Goal: Information Seeking & Learning: Learn about a topic

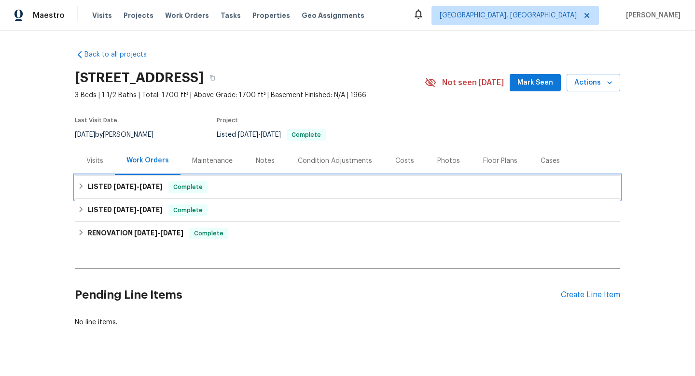
click at [81, 187] on icon at bounding box center [81, 185] width 7 height 7
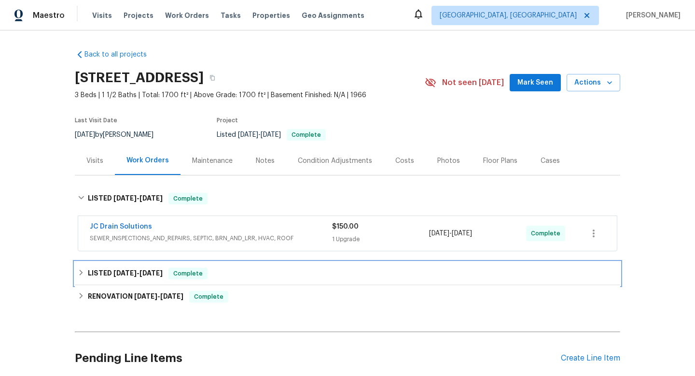
click at [80, 272] on icon at bounding box center [81, 272] width 7 height 7
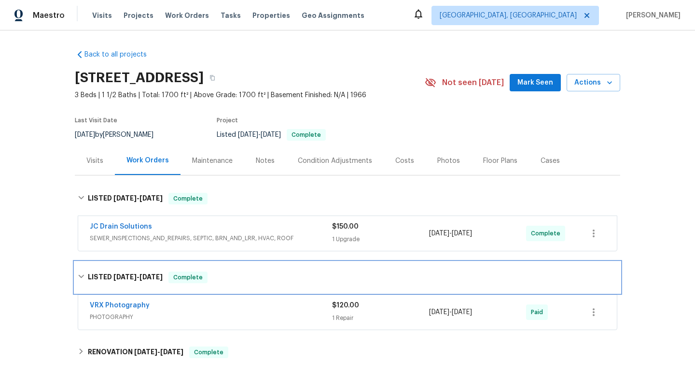
scroll to position [62, 0]
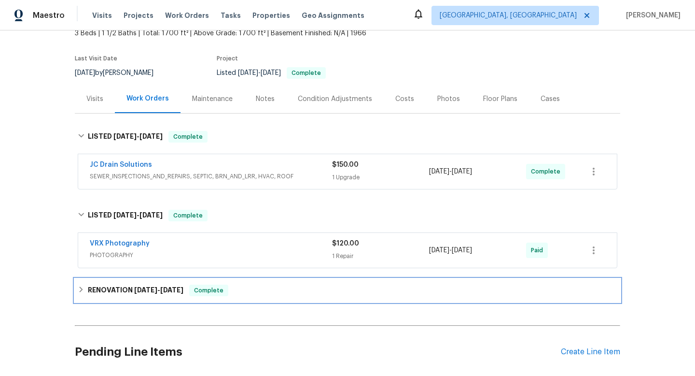
click at [75, 279] on div "RENOVATION [DATE] - [DATE] Complete" at bounding box center [347, 290] width 545 height 23
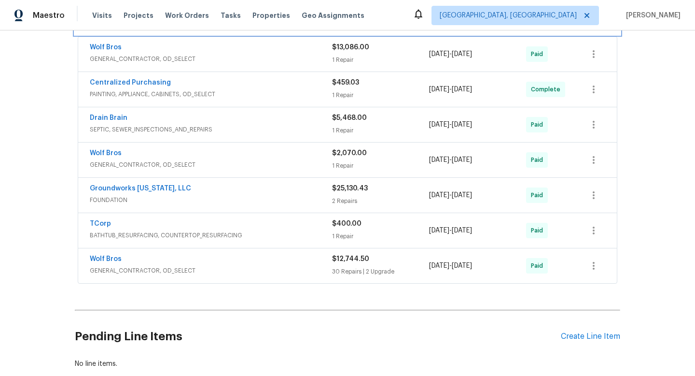
scroll to position [330, 0]
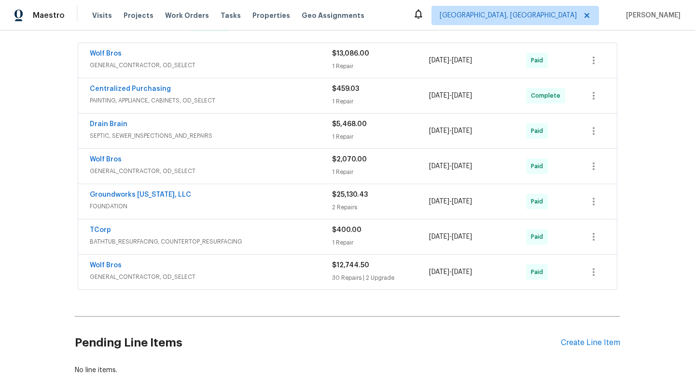
click at [211, 274] on span "GENERAL_CONTRACTOR, OD_SELECT" at bounding box center [211, 277] width 242 height 10
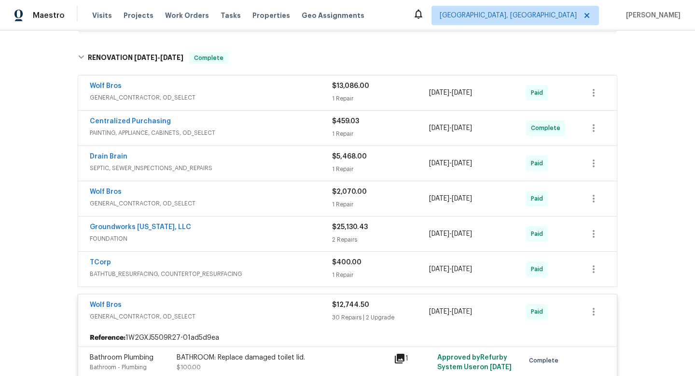
scroll to position [278, 0]
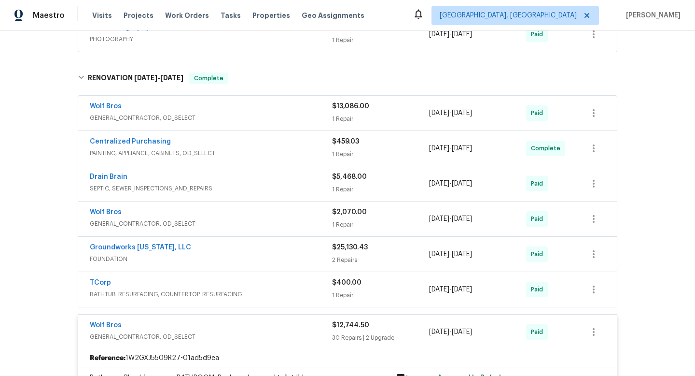
click at [253, 294] on span "BATHTUB_RESURFACING, COUNTERTOP_RESURFACING" at bounding box center [211, 294] width 242 height 10
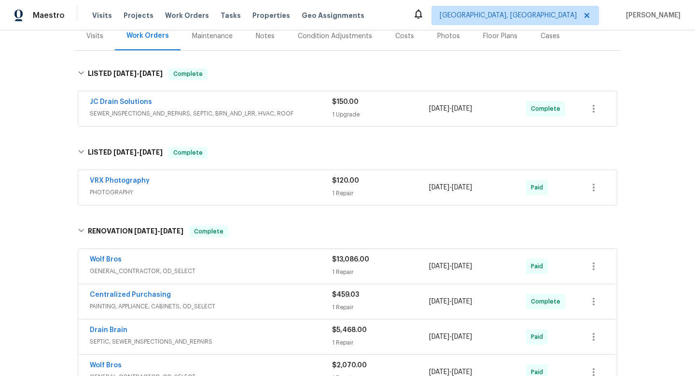
scroll to position [136, 0]
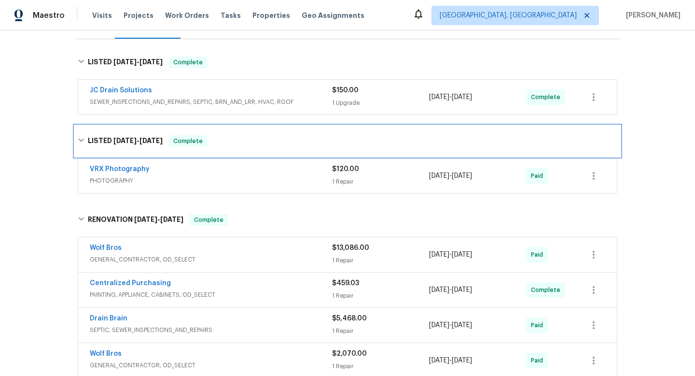
click at [78, 146] on div "LISTED [DATE] - [DATE] Complete" at bounding box center [348, 141] width 540 height 12
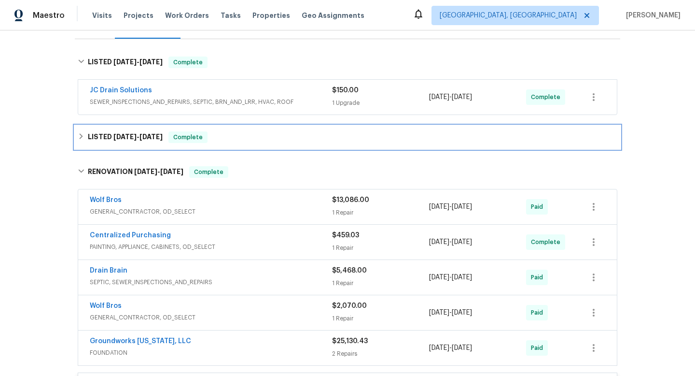
click at [76, 146] on div "LISTED [DATE] - [DATE] Complete" at bounding box center [347, 137] width 545 height 23
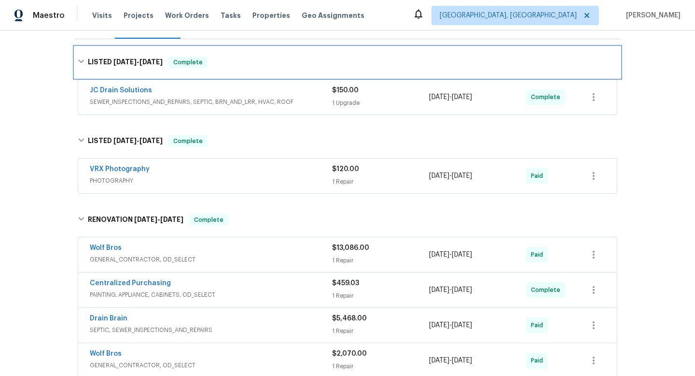
click at [78, 63] on icon at bounding box center [81, 61] width 7 height 7
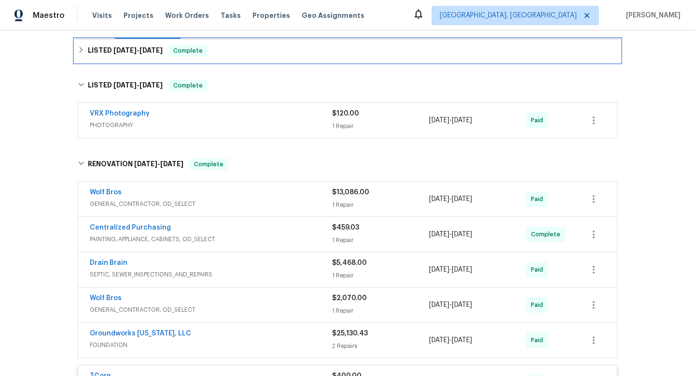
click at [78, 46] on div "LISTED [DATE] - [DATE] Complete" at bounding box center [348, 51] width 540 height 12
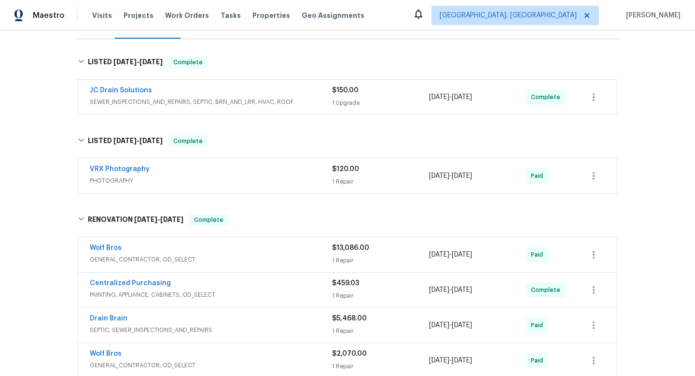
click at [225, 107] on div "JC Drain Solutions SEWER_INSPECTIONS_AND_REPAIRS, SEPTIC, BRN_AND_LRR, HVAC, RO…" at bounding box center [211, 96] width 242 height 23
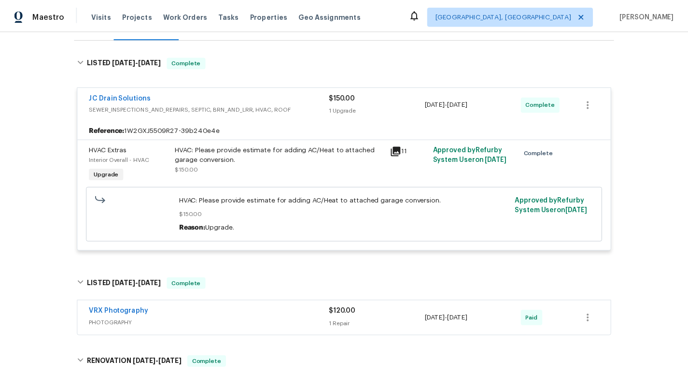
scroll to position [0, 0]
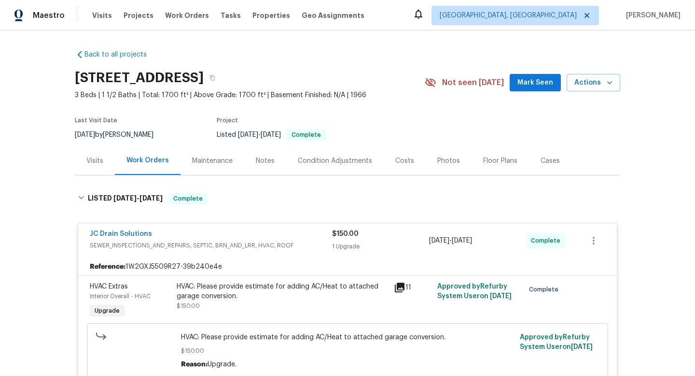
click at [250, 161] on div "Notes" at bounding box center [265, 160] width 42 height 28
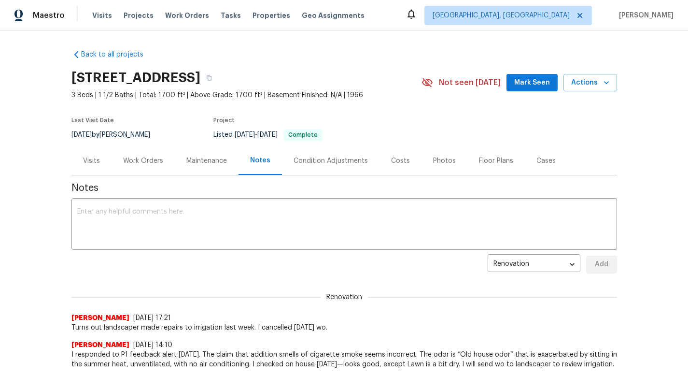
click at [95, 170] on div "Visits" at bounding box center [91, 160] width 40 height 28
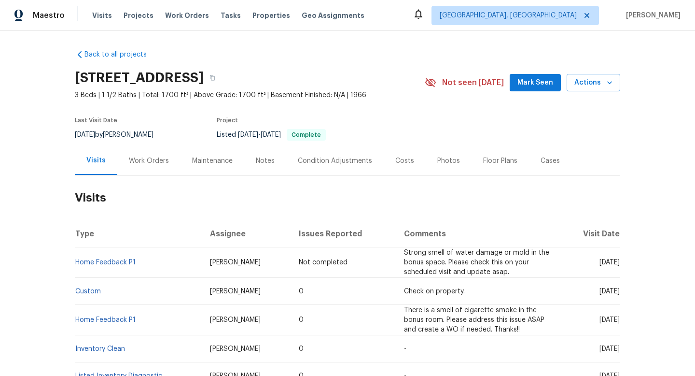
click at [125, 170] on div "Work Orders" at bounding box center [148, 160] width 63 height 28
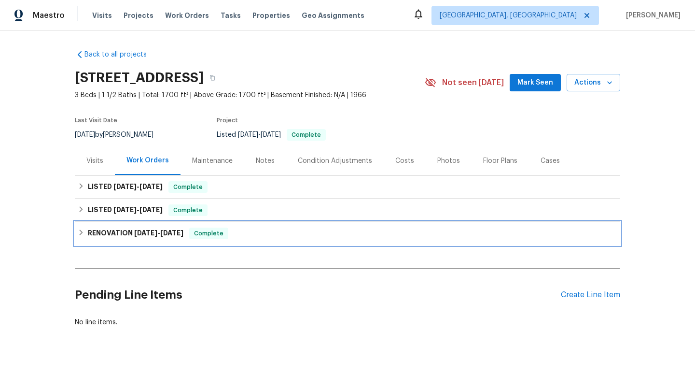
click at [78, 234] on icon at bounding box center [81, 232] width 7 height 7
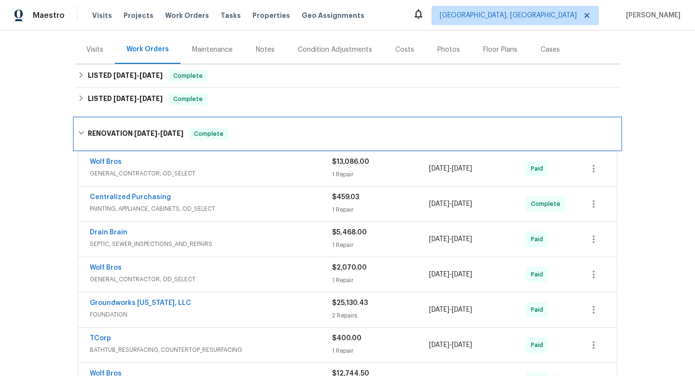
scroll to position [291, 0]
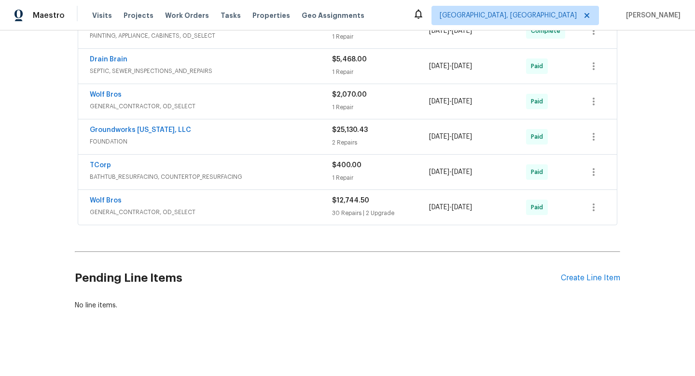
click at [184, 177] on div "TCorp BATHTUB_RESURFACING, COUNTERTOP_RESURFACING $400.00 1 Repair [DATE] - [DA…" at bounding box center [347, 171] width 539 height 35
click at [172, 172] on span "BATHTUB_RESURFACING, COUNTERTOP_RESURFACING" at bounding box center [211, 177] width 242 height 10
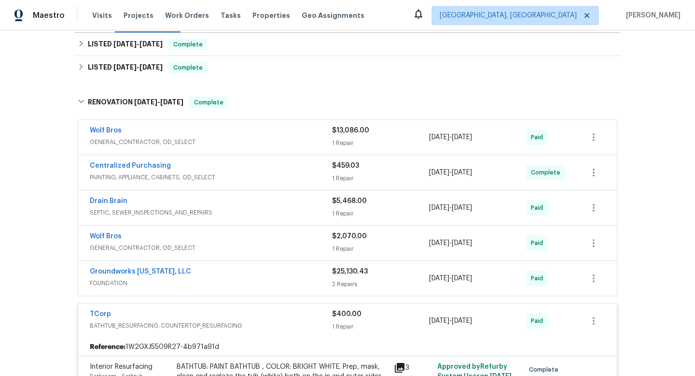
scroll to position [140, 0]
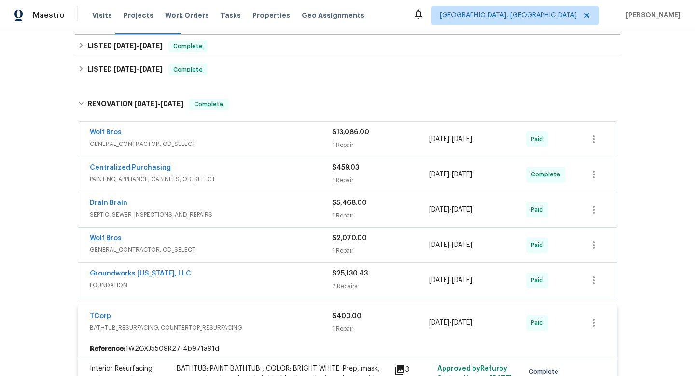
click at [127, 196] on div "Drain Brain SEPTIC, SEWER_INSPECTIONS_AND_REPAIRS $5,468.00 1 Repair [DATE] - […" at bounding box center [347, 209] width 539 height 35
click at [133, 207] on div "Drain Brain" at bounding box center [211, 204] width 242 height 12
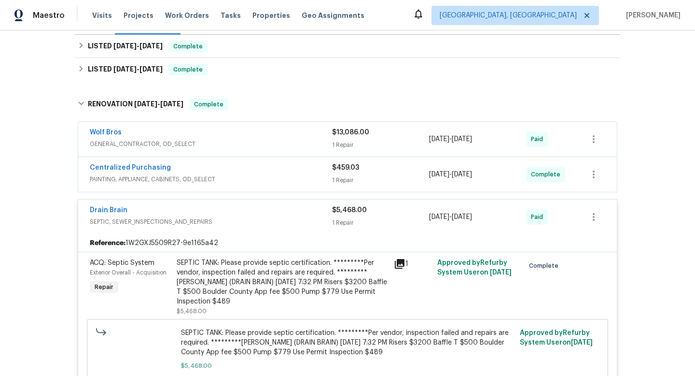
click at [218, 167] on div "Centralized Purchasing" at bounding box center [211, 169] width 242 height 12
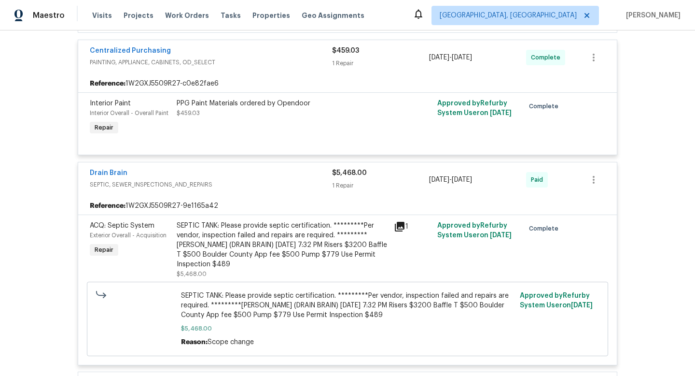
scroll to position [267, 0]
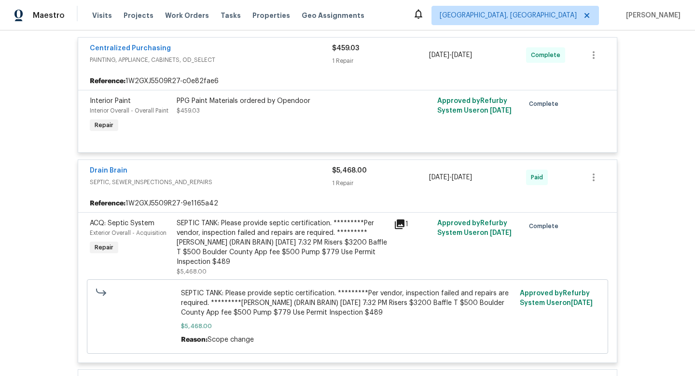
click at [279, 193] on div "Drain Brain SEPTIC, SEWER_INSPECTIONS_AND_REPAIRS $5,468.00 1 Repair [DATE] - […" at bounding box center [347, 177] width 539 height 35
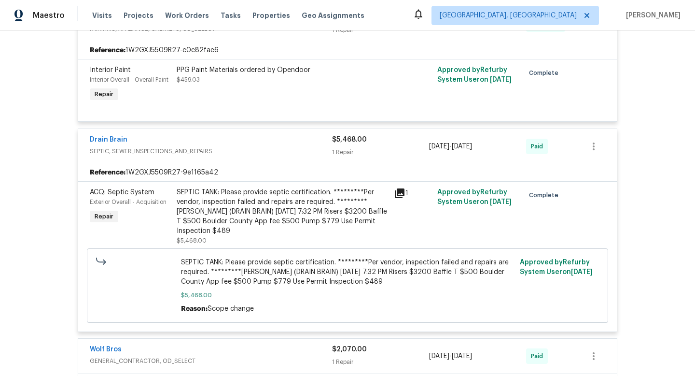
scroll to position [304, 0]
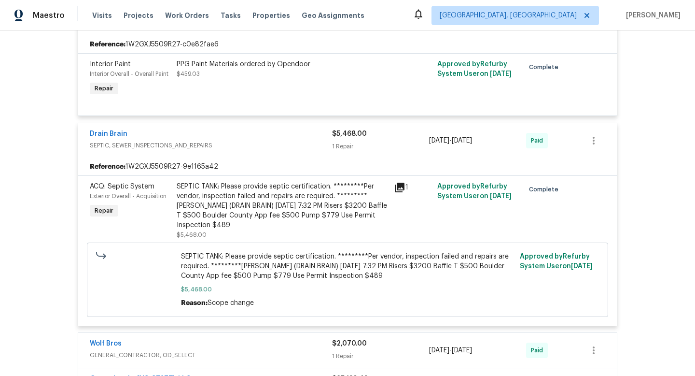
click at [395, 183] on icon at bounding box center [400, 187] width 10 height 10
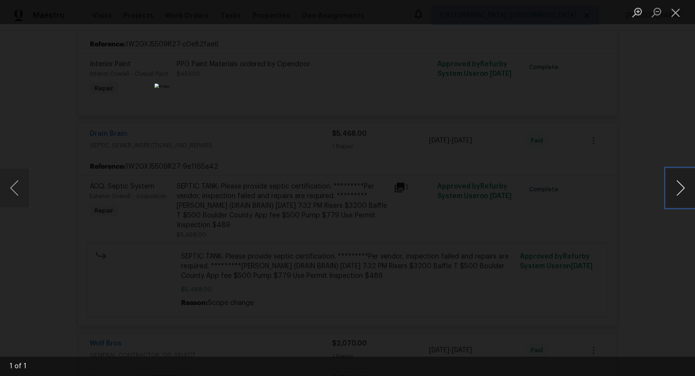
click at [677, 183] on button "Next image" at bounding box center [680, 187] width 29 height 39
click at [662, 139] on div "Lightbox" at bounding box center [347, 188] width 695 height 376
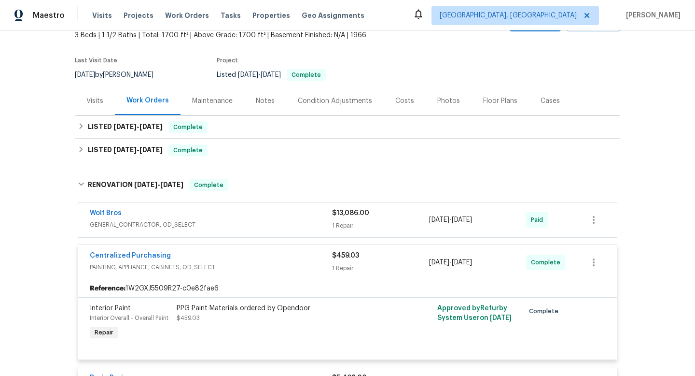
scroll to position [61, 0]
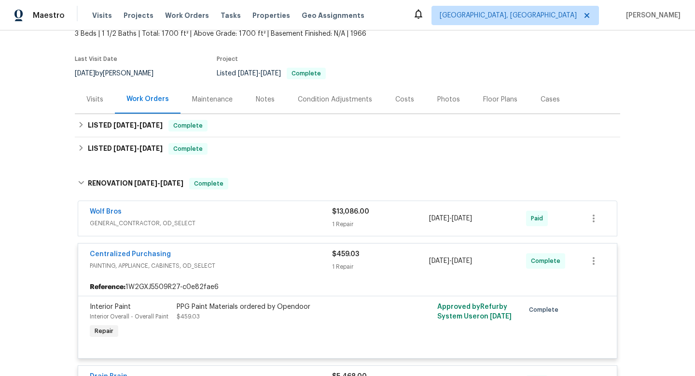
click at [274, 215] on div "Wolf Bros" at bounding box center [211, 213] width 242 height 12
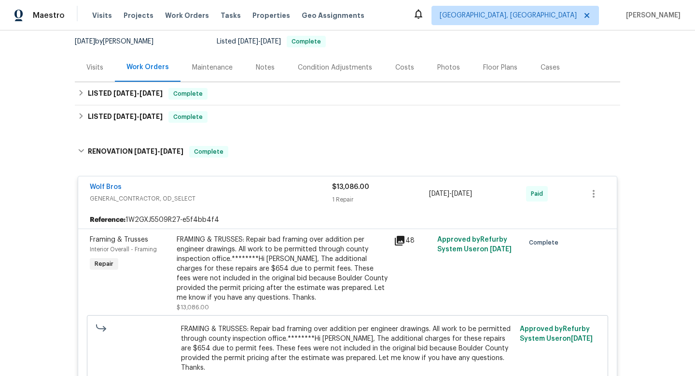
scroll to position [0, 0]
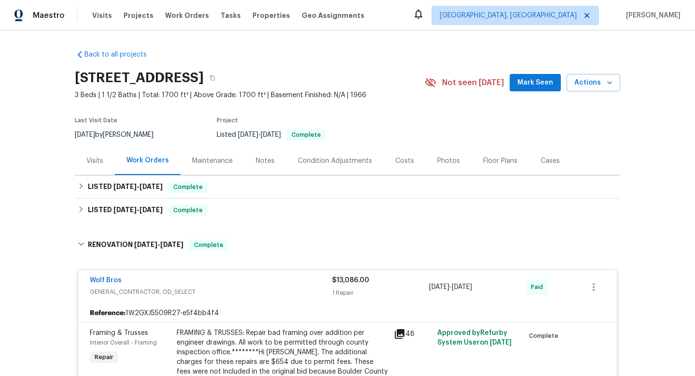
click at [380, 129] on div "Listed [DATE] - [DATE] Complete" at bounding box center [309, 135] width 185 height 12
